Goal: Task Accomplishment & Management: Use online tool/utility

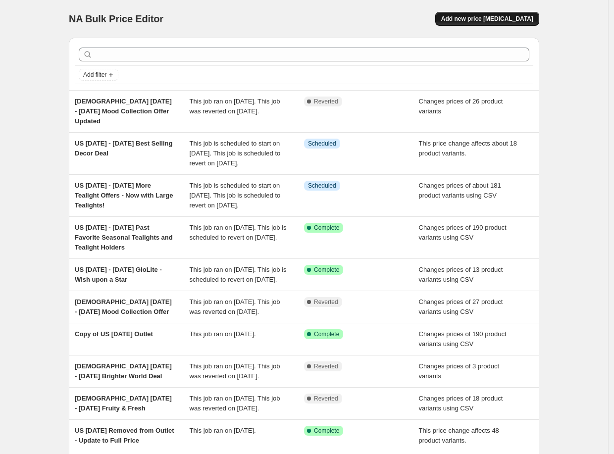
click at [491, 21] on span "Add new price [MEDICAL_DATA]" at bounding box center [487, 19] width 92 height 8
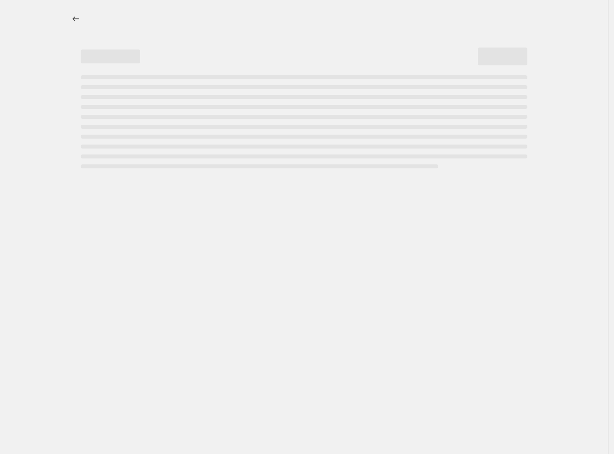
select select "percentage"
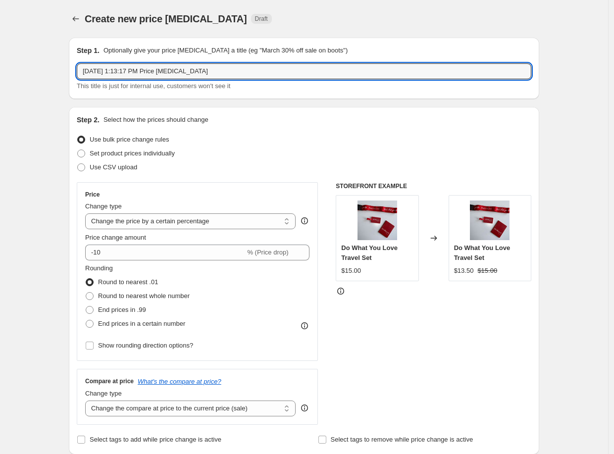
drag, startPoint x: 226, startPoint y: 76, endPoint x: -19, endPoint y: 72, distance: 245.2
click at [0, 72] on html "Home Settings Plans Skip to content Create new price change job. This page is r…" at bounding box center [307, 227] width 614 height 454
click at [116, 71] on input "US" at bounding box center [304, 71] width 455 height 16
paste input "25th August - 7th September Summer Clearance Sale"
type input "US 25th August - 7th September Summer Clearance Sale"
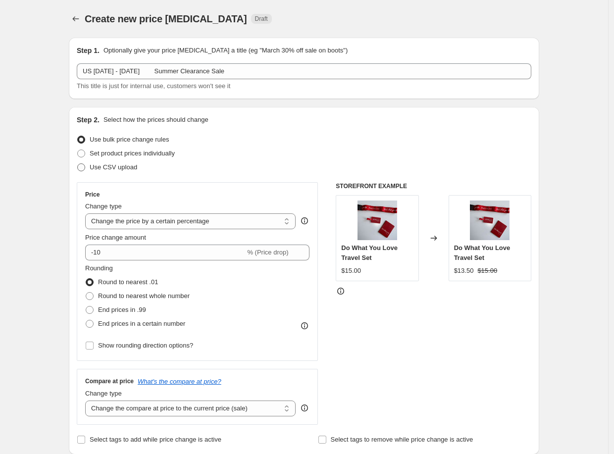
click at [131, 165] on span "Use CSV upload" at bounding box center [114, 166] width 48 height 7
click at [78, 164] on input "Use CSV upload" at bounding box center [77, 163] width 0 height 0
radio input "true"
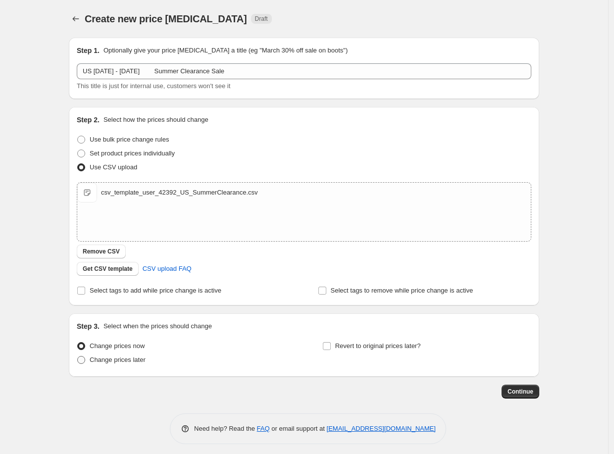
click at [136, 362] on span "Change prices later" at bounding box center [118, 359] width 56 height 7
click at [78, 357] on input "Change prices later" at bounding box center [77, 356] width 0 height 0
radio input "true"
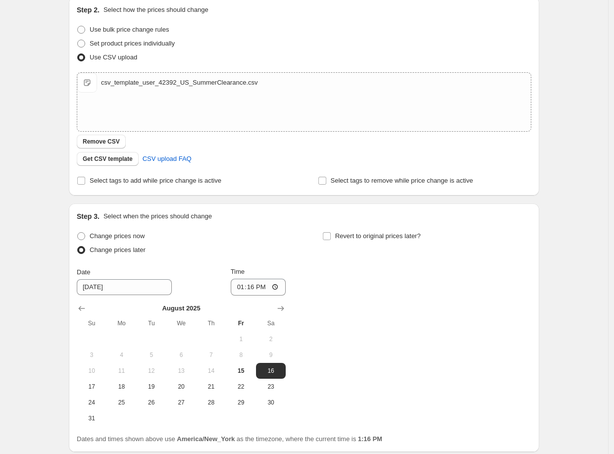
scroll to position [165, 0]
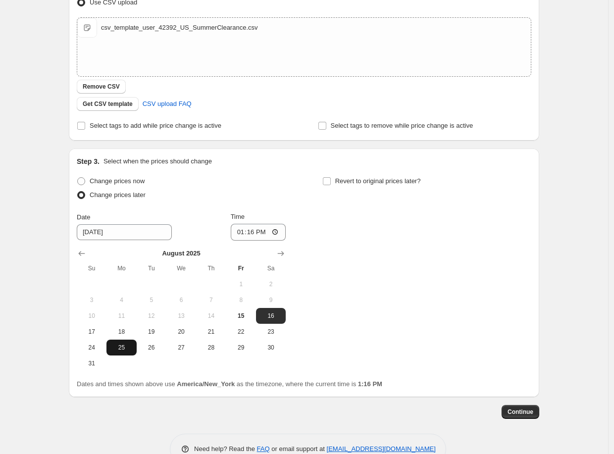
click at [126, 351] on span "25" at bounding box center [121, 348] width 22 height 8
type input "8/25/2025"
click at [255, 234] on input "13:16" at bounding box center [258, 232] width 55 height 17
click at [240, 233] on input "13:16" at bounding box center [258, 232] width 55 height 17
type input "08:00"
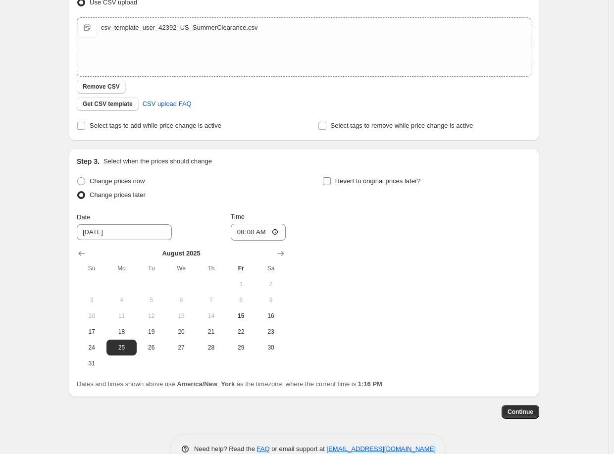
click at [329, 183] on input "Revert to original prices later?" at bounding box center [327, 181] width 8 height 8
checkbox input "true"
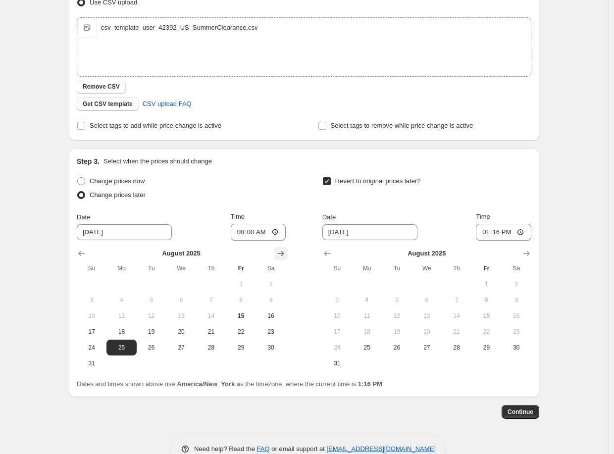
click at [279, 254] on icon "Show next month, September 2025" at bounding box center [281, 254] width 10 height 10
click at [83, 253] on icon "Show previous month, August 2025" at bounding box center [82, 253] width 6 height 5
click at [531, 252] on icon "Show next month, September 2025" at bounding box center [527, 254] width 10 height 10
click at [363, 300] on span "8" at bounding box center [367, 300] width 22 height 8
type input "9/8/2025"
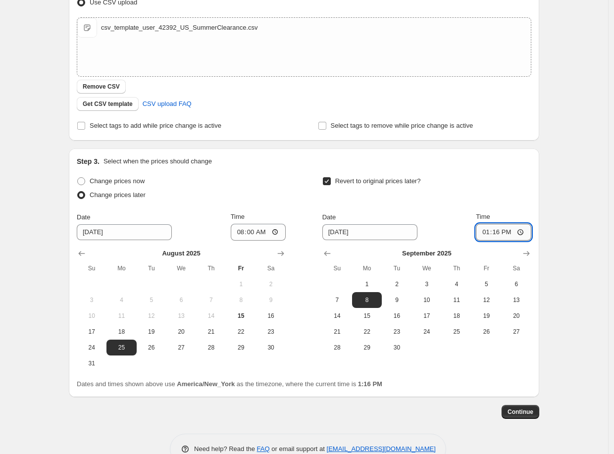
click at [482, 234] on input "13:16" at bounding box center [503, 232] width 55 height 17
type input "07:59"
click at [526, 411] on span "Continue" at bounding box center [521, 412] width 26 height 8
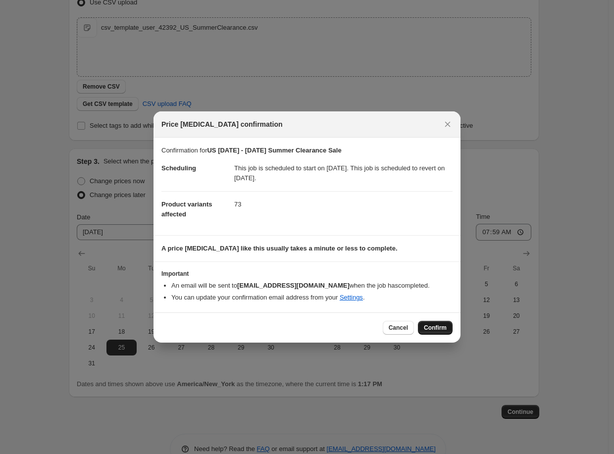
click at [436, 322] on button "Confirm" at bounding box center [435, 328] width 35 height 14
